Goal: Information Seeking & Learning: Compare options

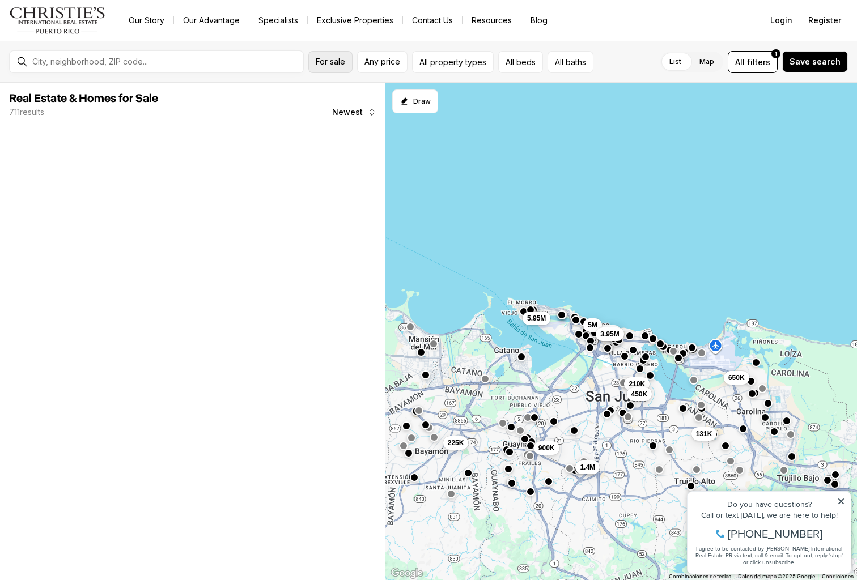
click at [341, 63] on span "For sale" at bounding box center [330, 61] width 29 height 9
click at [376, 65] on span "Any price" at bounding box center [382, 61] width 36 height 9
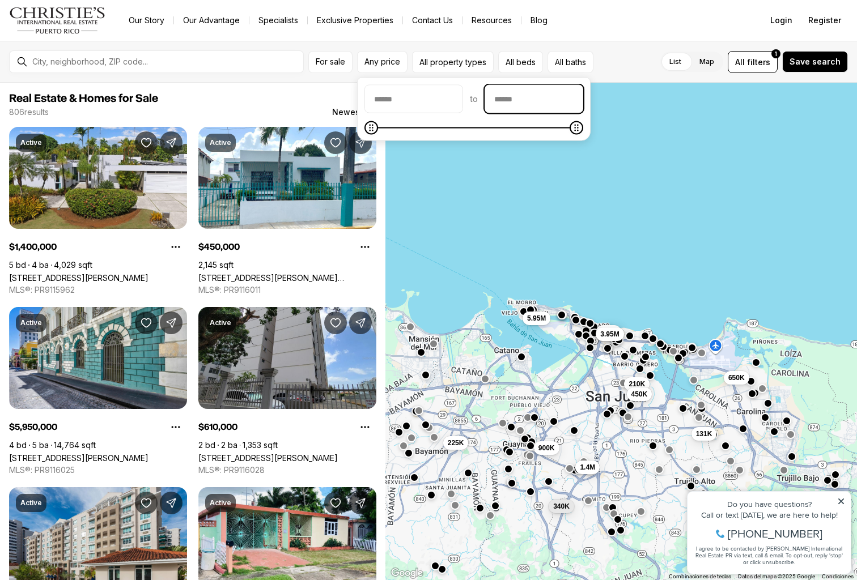
click at [524, 99] on input "priceMax" at bounding box center [533, 99] width 97 height 27
type input "********"
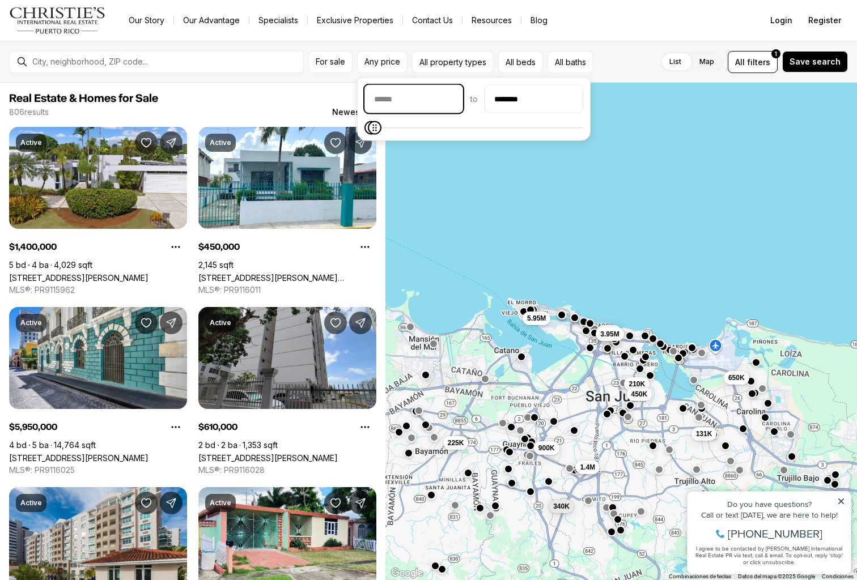
click at [429, 101] on input "priceMin" at bounding box center [413, 99] width 97 height 27
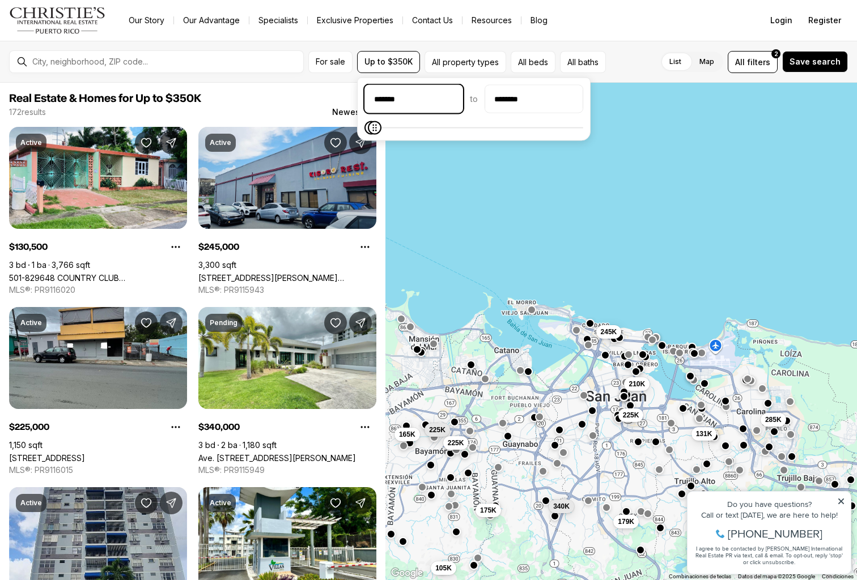
type input "********"
click at [597, 33] on nav "Go to: Homepage Our Story Our Advantage Specialists Exclusive Properties Contac…" at bounding box center [428, 20] width 857 height 41
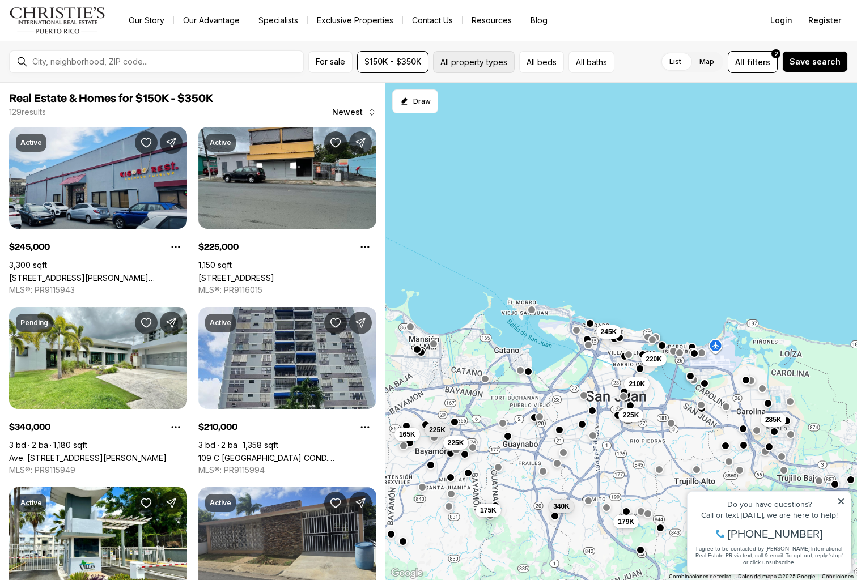
click at [496, 67] on button "All property types" at bounding box center [474, 62] width 82 height 22
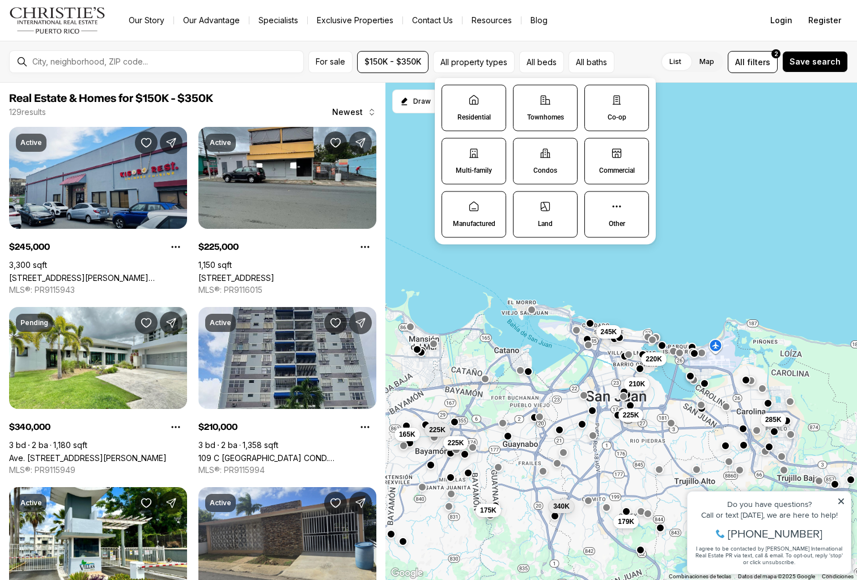
click at [485, 109] on label "Residential" at bounding box center [473, 108] width 65 height 46
click at [453, 97] on button "Residential" at bounding box center [447, 91] width 11 height 11
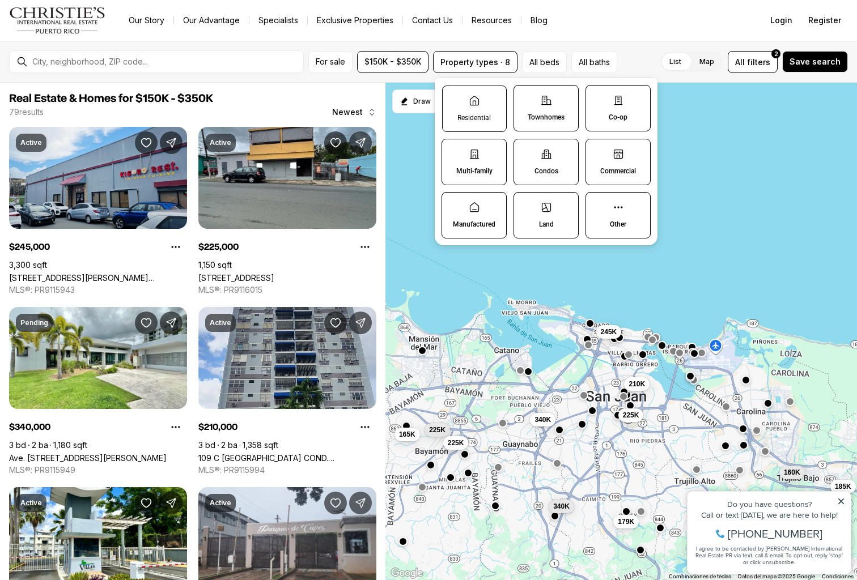
click at [484, 121] on p "Residential" at bounding box center [473, 117] width 33 height 9
click at [454, 97] on button "Residential" at bounding box center [448, 91] width 11 height 11
click at [536, 114] on p "Townhomes" at bounding box center [545, 117] width 37 height 9
click at [525, 97] on button "Townhomes" at bounding box center [518, 91] width 11 height 11
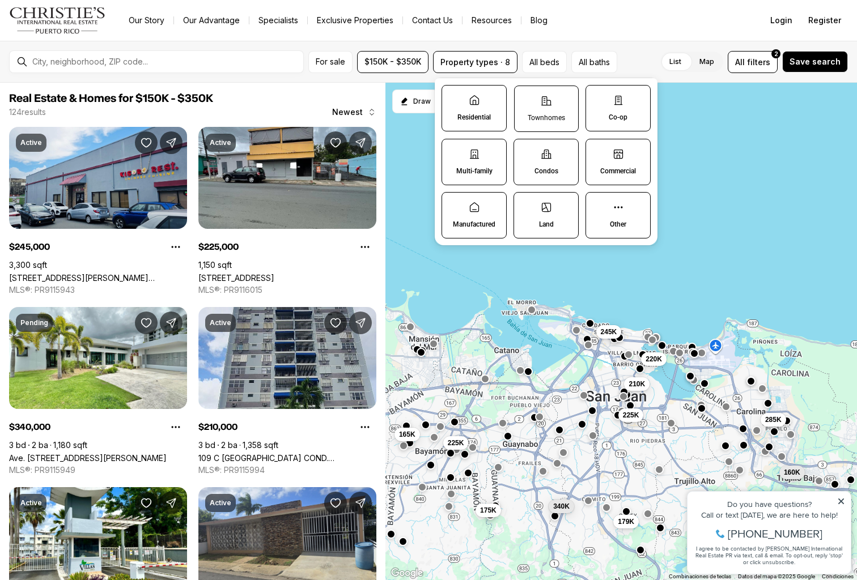
click at [559, 108] on label "Townhomes" at bounding box center [546, 109] width 65 height 46
click at [526, 97] on button "Townhomes" at bounding box center [520, 91] width 11 height 11
drag, startPoint x: 616, startPoint y: 111, endPoint x: 621, endPoint y: 158, distance: 46.8
click at [616, 111] on label "Co-op" at bounding box center [616, 108] width 65 height 46
click at [596, 97] on button "Co-op" at bounding box center [590, 91] width 11 height 11
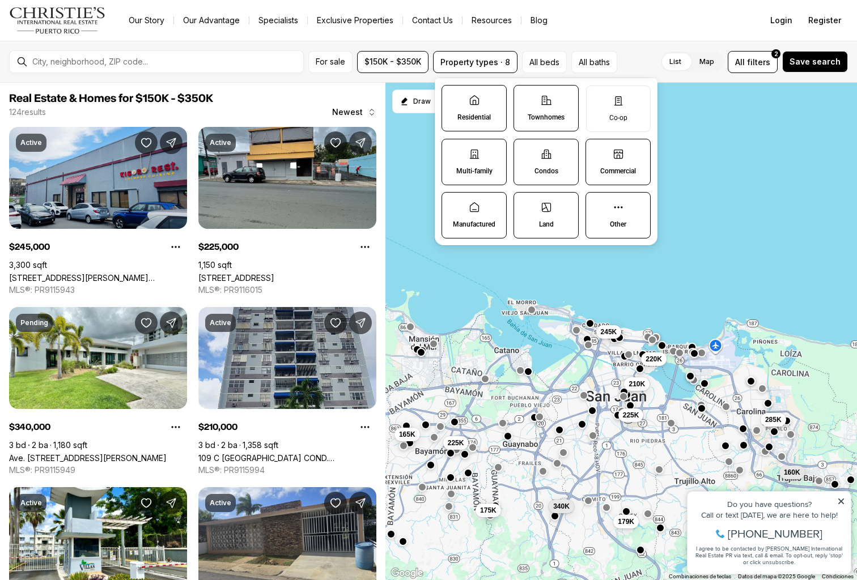
click at [623, 165] on label "Commercial" at bounding box center [617, 162] width 65 height 46
click at [597, 151] on button "Commercial" at bounding box center [591, 144] width 11 height 11
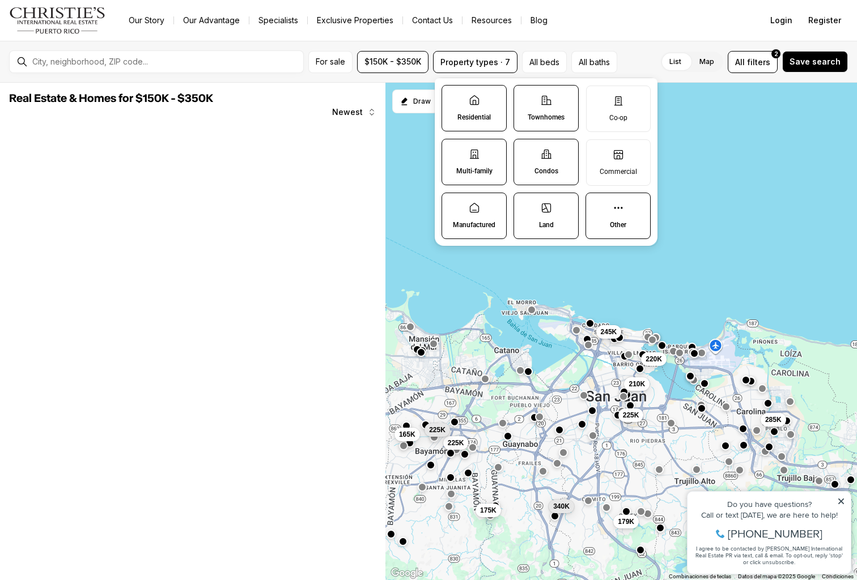
drag, startPoint x: 554, startPoint y: 209, endPoint x: 510, endPoint y: 208, distance: 44.8
click at [554, 209] on label "Land" at bounding box center [545, 216] width 65 height 46
click at [525, 205] on button "Land" at bounding box center [519, 198] width 11 height 11
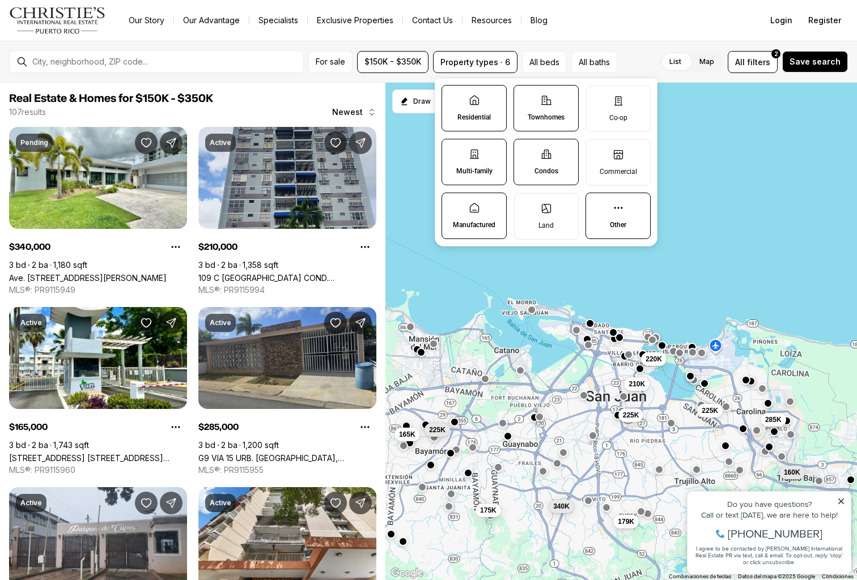
click at [469, 211] on icon at bounding box center [474, 207] width 11 height 11
click at [453, 205] on button "Manufactured" at bounding box center [447, 198] width 11 height 11
click at [483, 180] on label "Multi-family" at bounding box center [473, 162] width 65 height 46
click at [453, 151] on button "Multi-family" at bounding box center [447, 144] width 11 height 11
click at [619, 210] on icon at bounding box center [618, 207] width 11 height 11
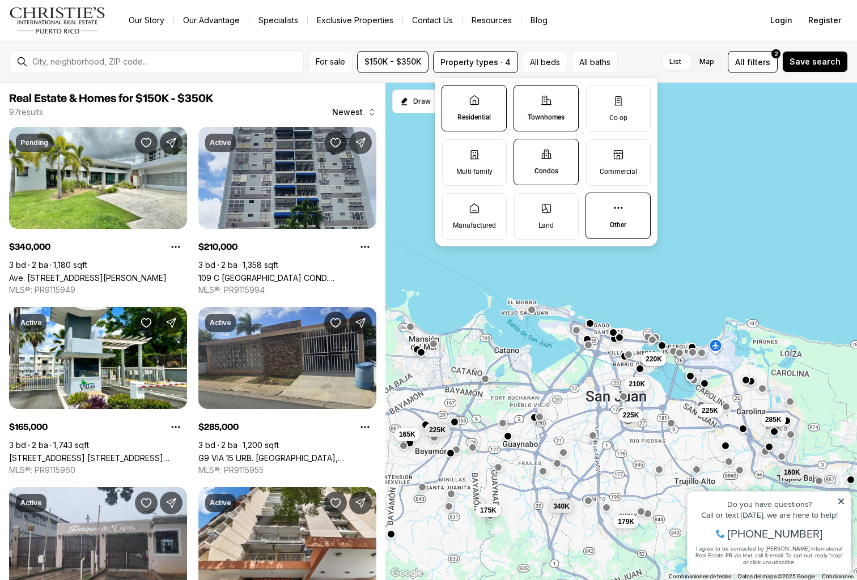
click at [597, 205] on button "Other" at bounding box center [591, 198] width 11 height 11
click at [630, 216] on label "Other" at bounding box center [618, 216] width 65 height 46
click at [598, 205] on button "Other" at bounding box center [592, 199] width 11 height 11
click at [630, 216] on label "Other" at bounding box center [617, 216] width 65 height 46
click at [597, 205] on button "Other" at bounding box center [591, 198] width 11 height 11
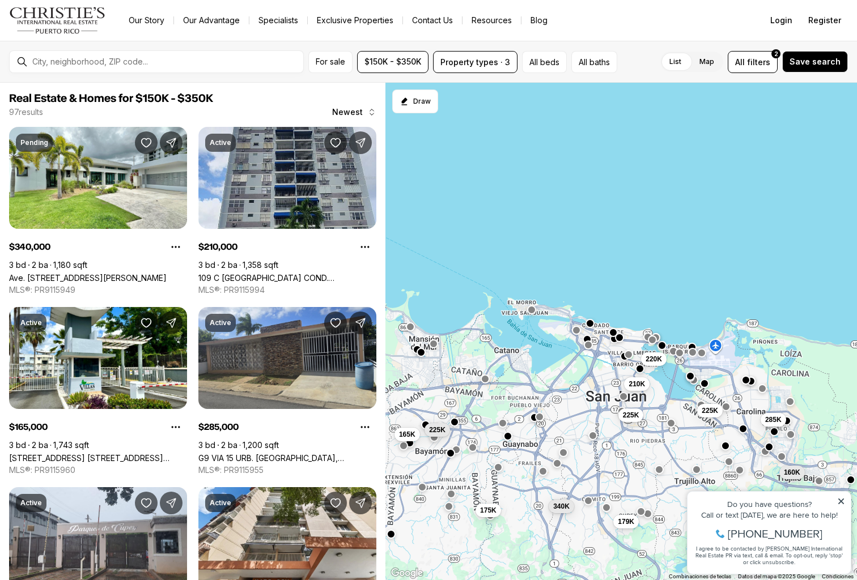
click at [647, 26] on div "Our Story Our Advantage Specialists Exclusive Properties Contact Us Resources B…" at bounding box center [435, 20] width 630 height 16
click at [168, 63] on input "text" at bounding box center [165, 62] width 266 height 10
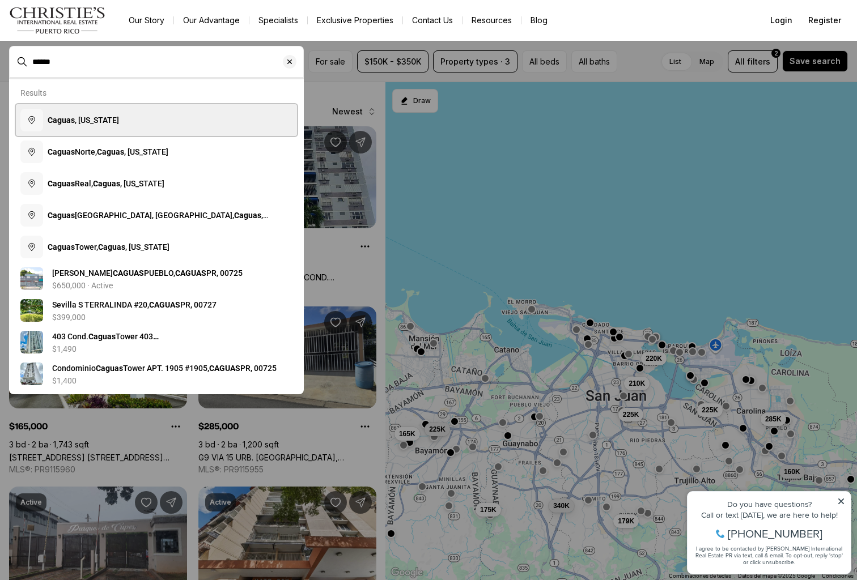
click at [106, 118] on span "[GEOGRAPHIC_DATA] , [US_STATE]" at bounding box center [83, 120] width 71 height 9
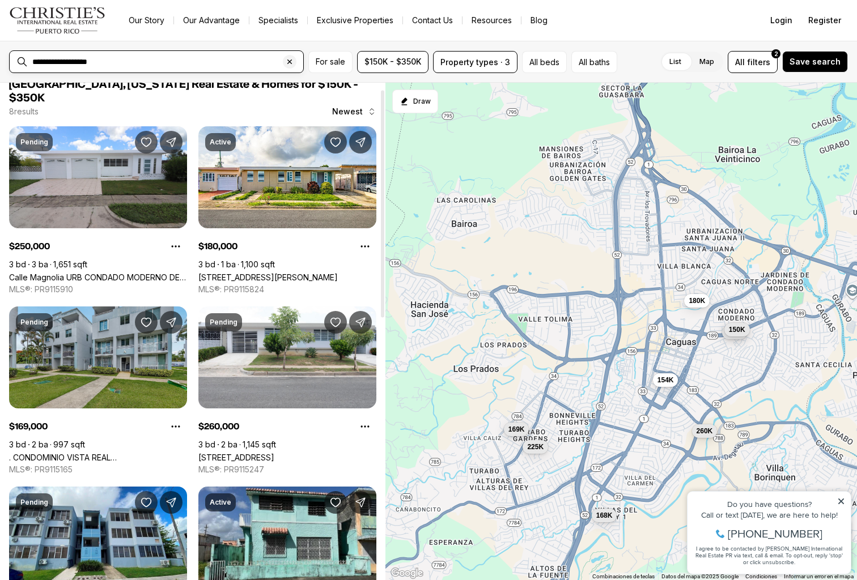
click at [84, 64] on input "**********" at bounding box center [165, 62] width 266 height 10
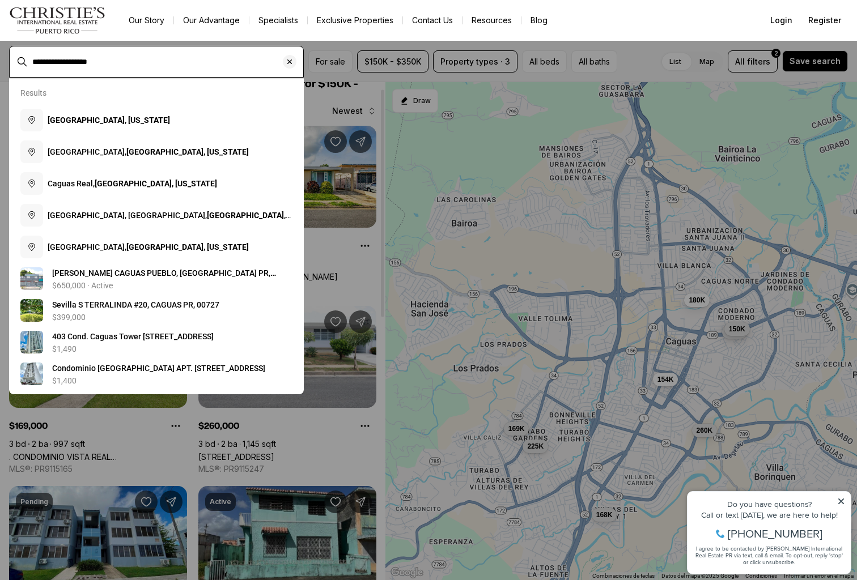
click at [84, 64] on input "**********" at bounding box center [165, 62] width 266 height 10
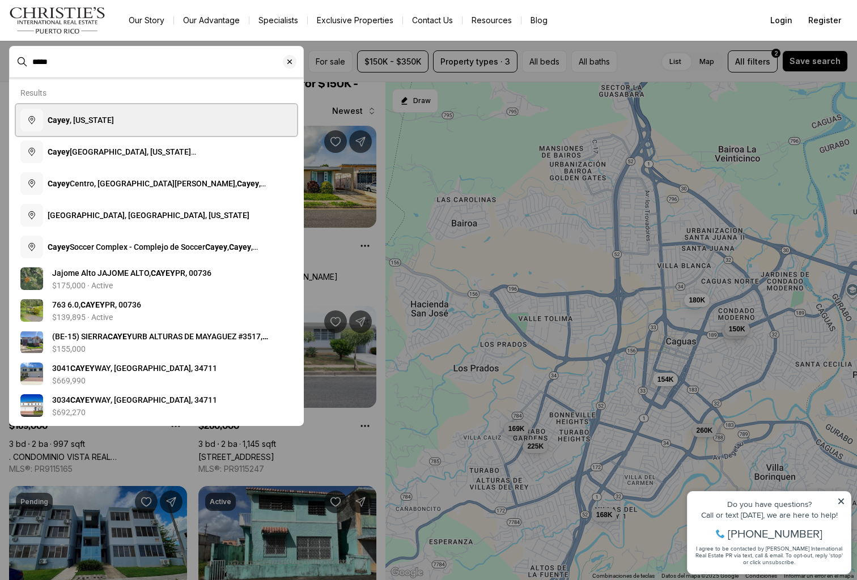
click at [108, 119] on span "Cayey , [US_STATE]" at bounding box center [81, 120] width 66 height 9
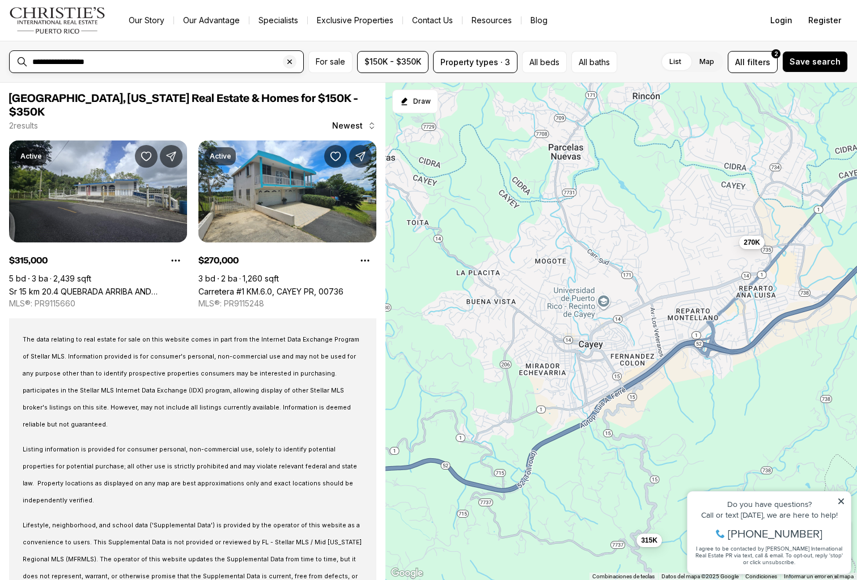
click at [88, 65] on input "**********" at bounding box center [165, 62] width 266 height 10
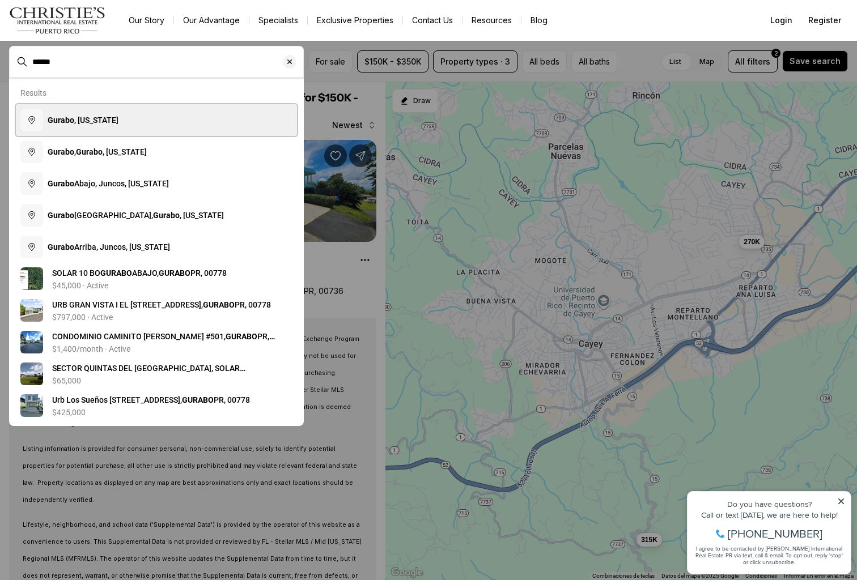
click at [110, 124] on span "Gurabo , [US_STATE]" at bounding box center [83, 120] width 71 height 9
type input "**********"
